Goal: Information Seeking & Learning: Learn about a topic

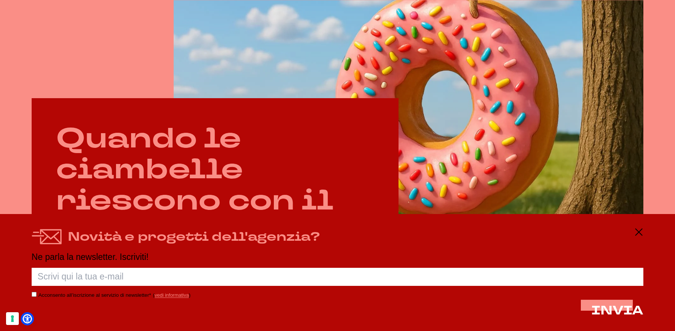
scroll to position [385, 0]
click at [642, 231] on icon at bounding box center [638, 232] width 9 height 9
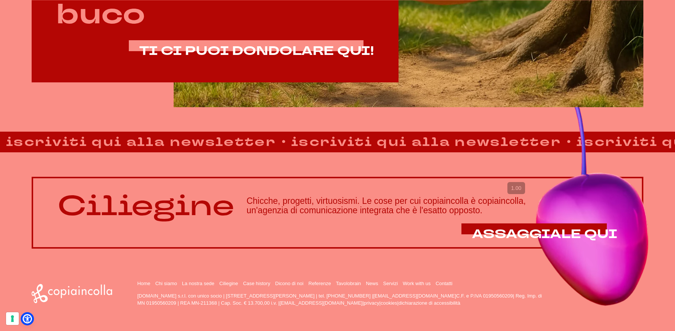
scroll to position [602, 0]
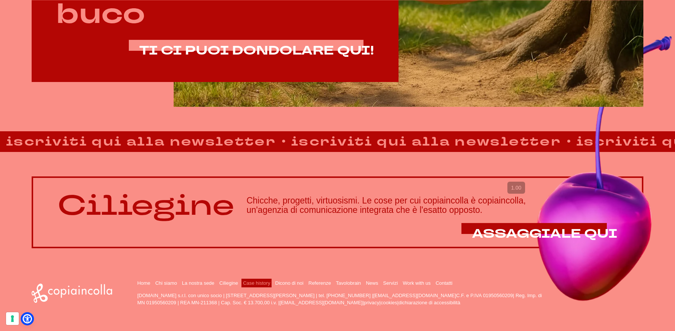
click at [265, 285] on link "Case history" at bounding box center [256, 284] width 27 height 6
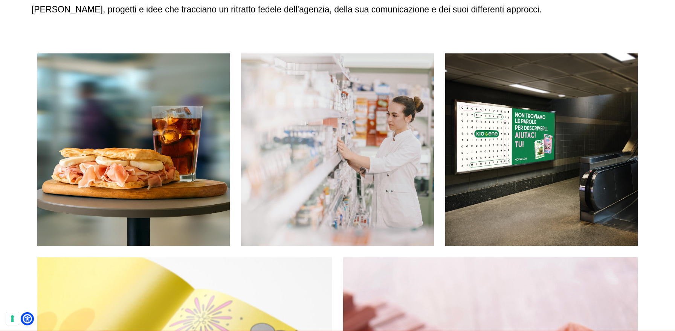
scroll to position [128, 0]
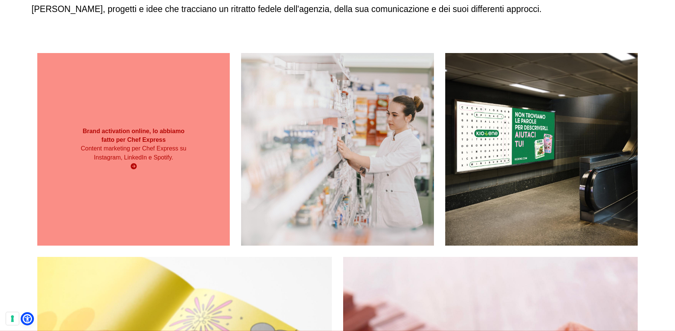
click at [161, 246] on div "Brand activation online, lo abbiamo fatto per Chef Express Content marketing pe…" at bounding box center [133, 149] width 192 height 192
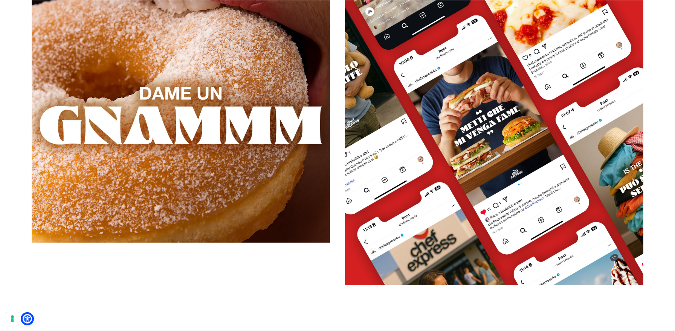
scroll to position [1403, 0]
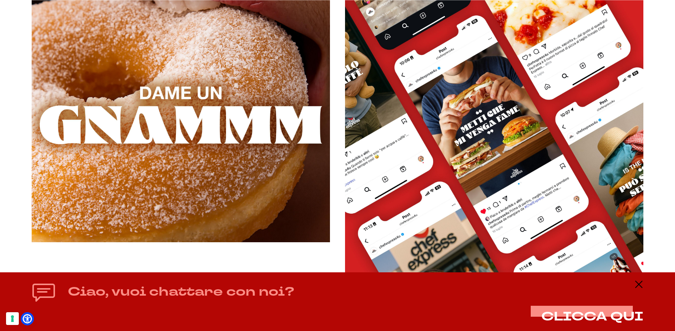
click at [639, 290] on div "Ciao, vuoi chattare con noi? CLICCA QUI" at bounding box center [338, 302] width 612 height 44
click at [639, 283] on icon at bounding box center [638, 284] width 9 height 9
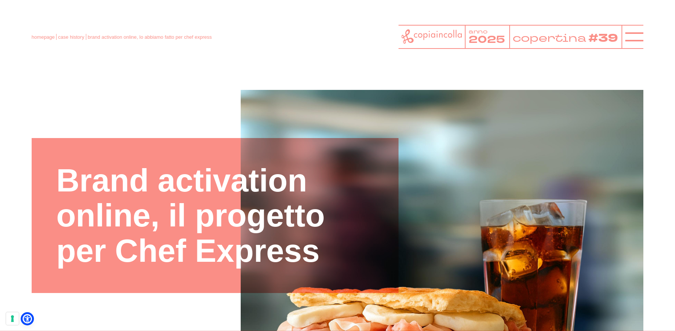
scroll to position [0, 0]
